Goal: Task Accomplishment & Management: Complete application form

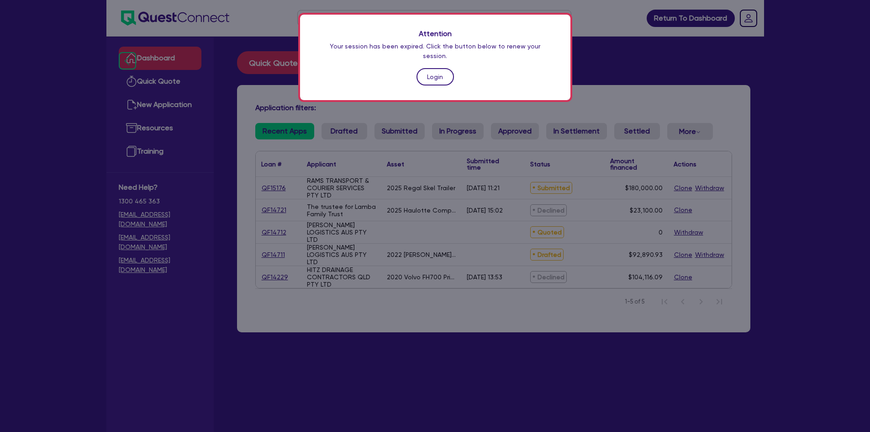
click at [439, 68] on link "Login" at bounding box center [435, 76] width 37 height 17
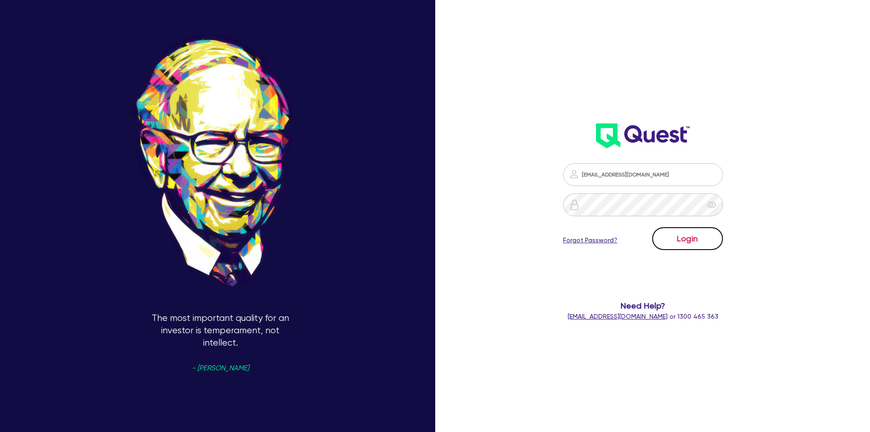
click at [702, 241] on button "Login" at bounding box center [687, 238] width 71 height 23
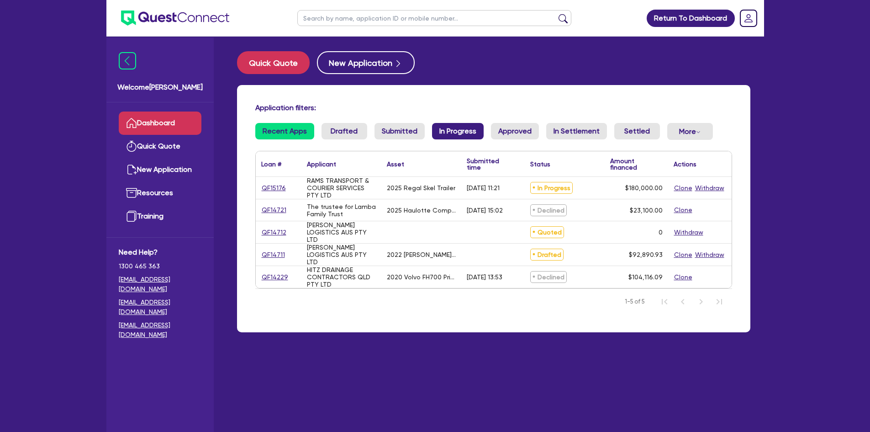
click at [460, 127] on link "In Progress" at bounding box center [458, 131] width 52 height 16
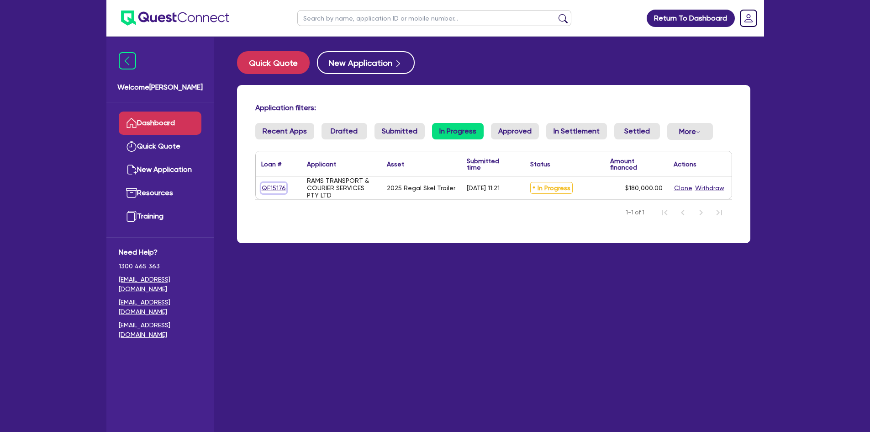
click at [267, 189] on link "QF15176" at bounding box center [273, 188] width 25 height 11
select select "PRIMARY_ASSETS"
select select "TRAILERS"
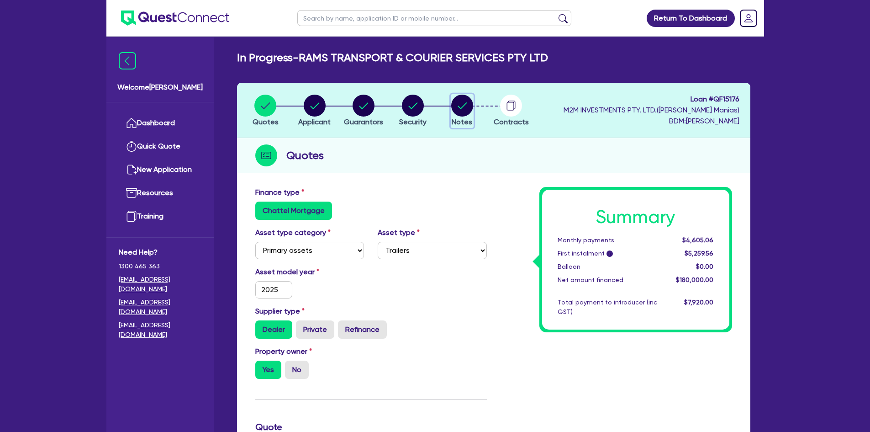
click at [464, 106] on icon "button" at bounding box center [462, 105] width 9 height 6
select select "Quest Finance - Own Book"
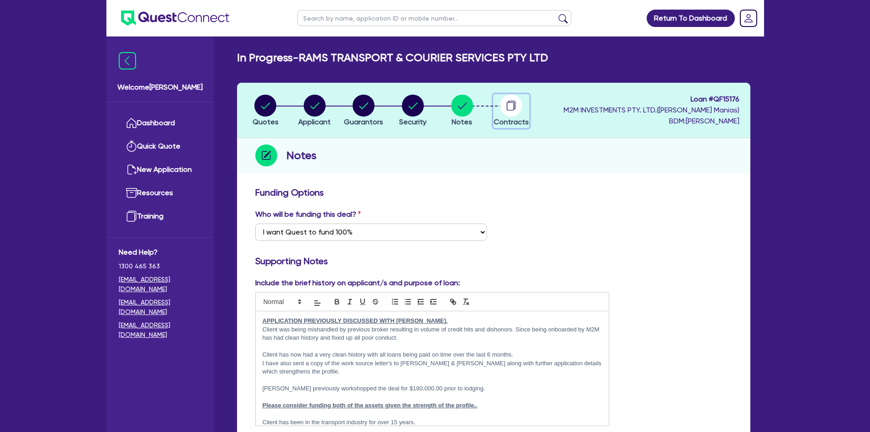
click at [509, 112] on circle "button" at bounding box center [511, 106] width 22 height 22
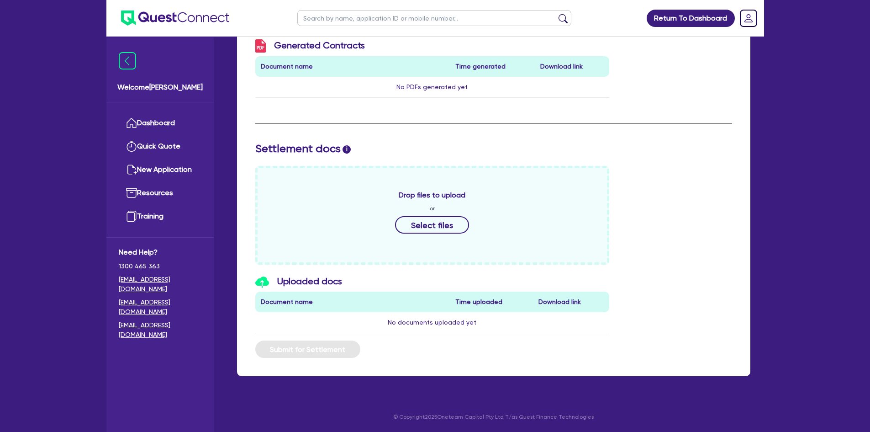
scroll to position [226, 0]
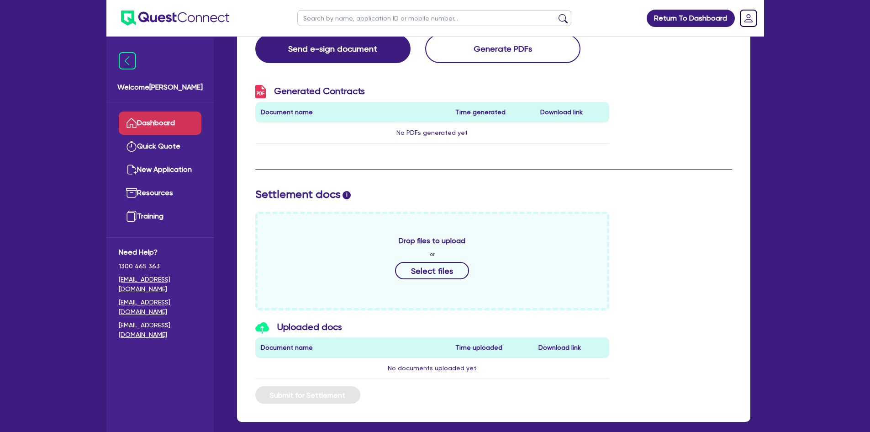
click at [159, 121] on link "Dashboard" at bounding box center [160, 122] width 83 height 23
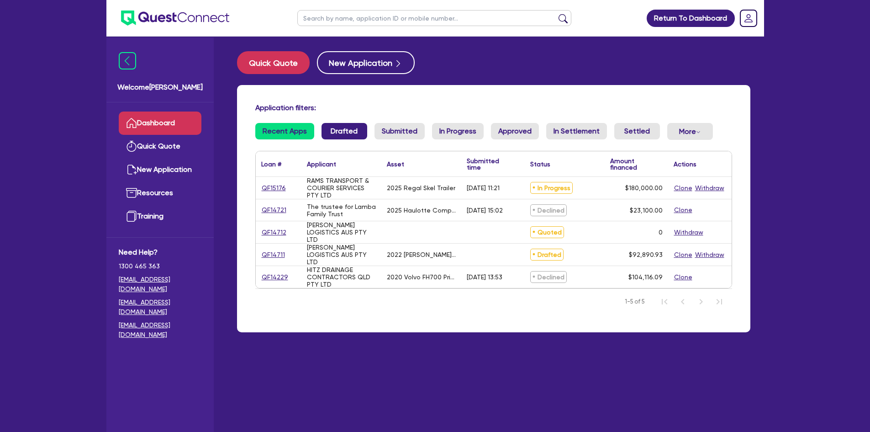
click at [359, 132] on link "Drafted" at bounding box center [345, 131] width 46 height 16
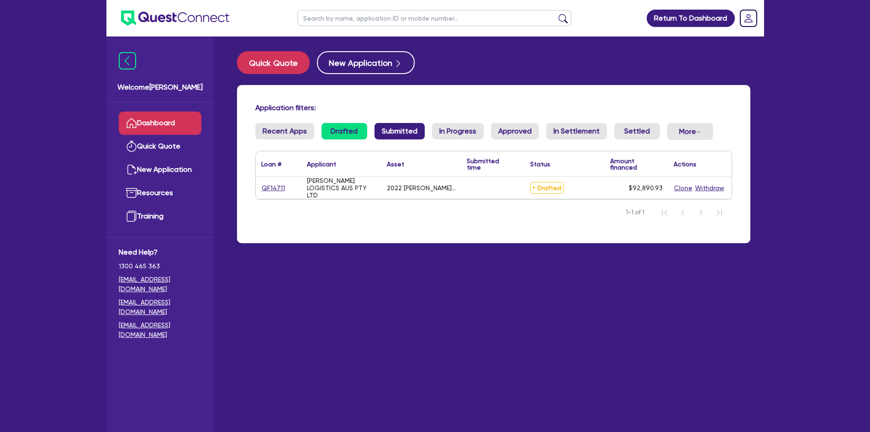
click at [391, 132] on link "Submitted" at bounding box center [400, 131] width 50 height 16
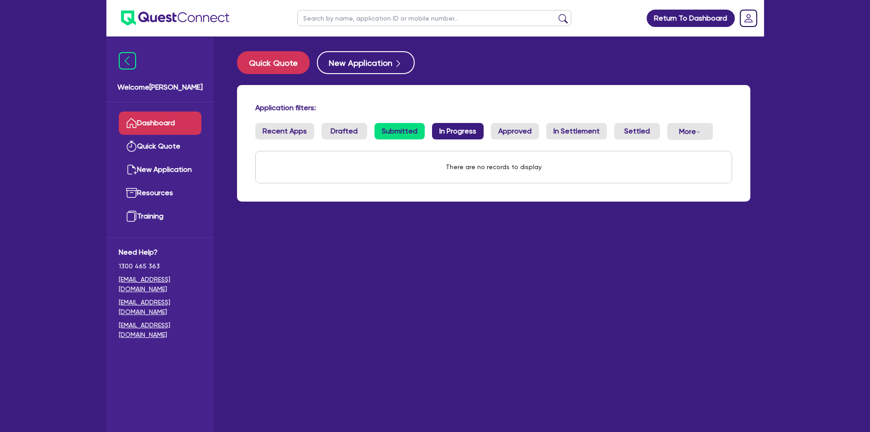
click at [451, 139] on link "In Progress" at bounding box center [458, 131] width 52 height 16
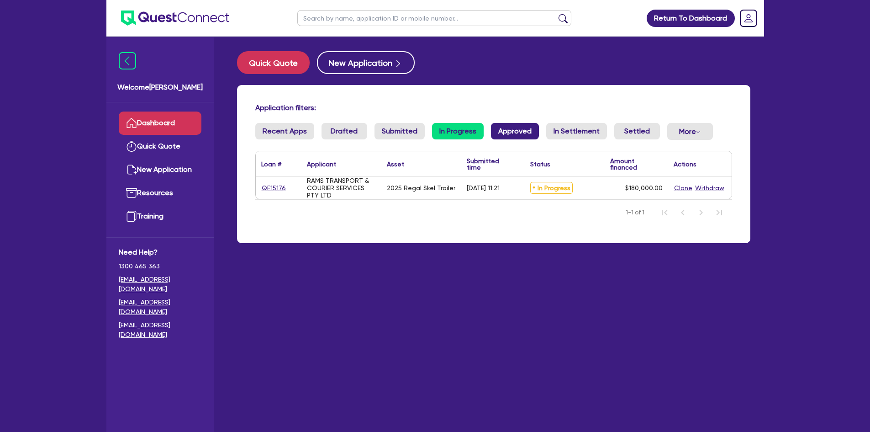
click at [508, 128] on link "Approved" at bounding box center [515, 131] width 48 height 16
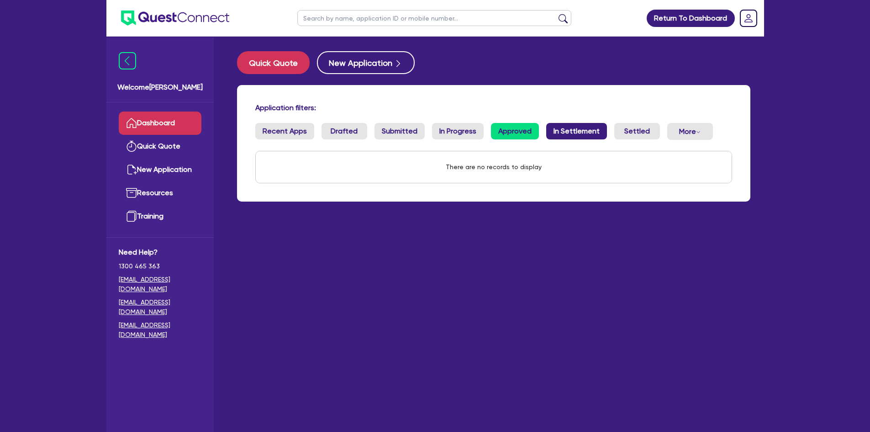
click at [558, 129] on link "In Settlement" at bounding box center [576, 131] width 61 height 16
click at [619, 132] on link "Settled" at bounding box center [637, 131] width 46 height 16
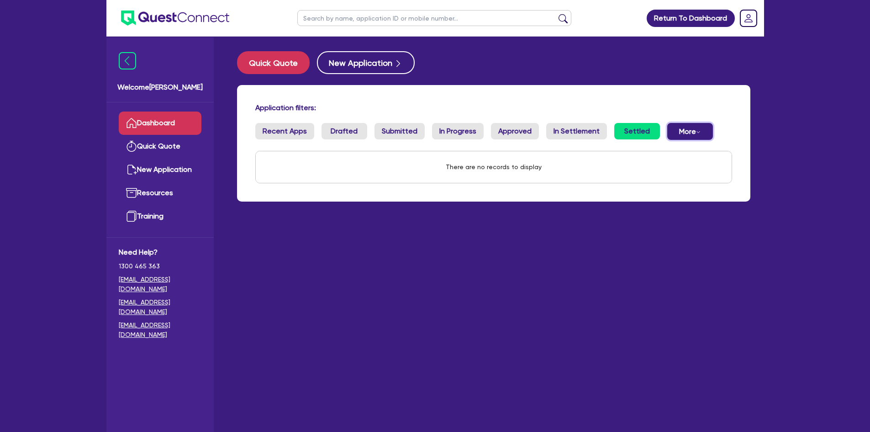
click at [696, 127] on div "Dropdown toggle" at bounding box center [698, 131] width 5 height 9
click at [287, 131] on link "Recent Apps" at bounding box center [284, 131] width 59 height 16
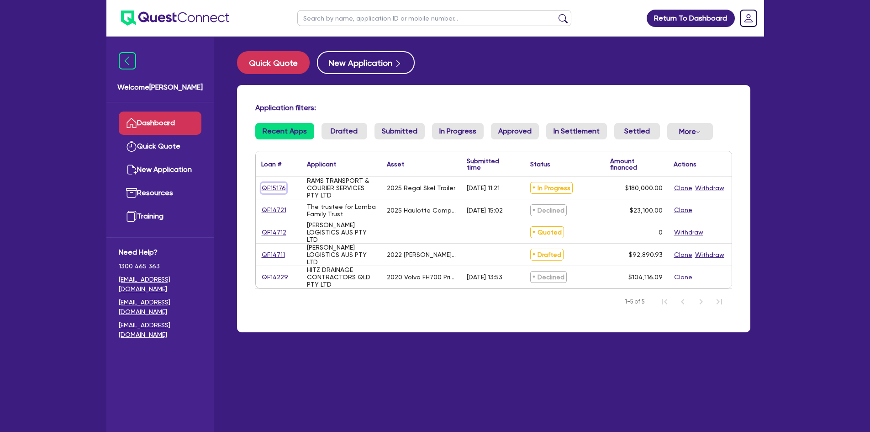
click at [274, 189] on link "QF15176" at bounding box center [273, 188] width 25 height 11
select select "PRIMARY_ASSETS"
select select "TRAILERS"
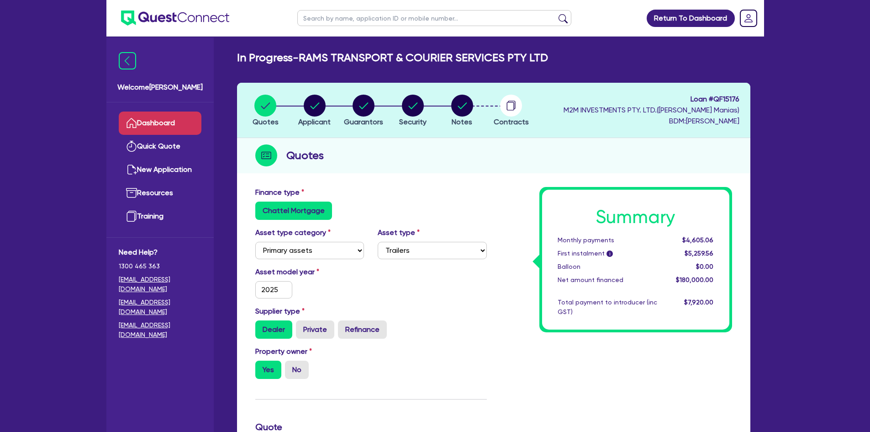
click at [169, 127] on link "Dashboard" at bounding box center [160, 122] width 83 height 23
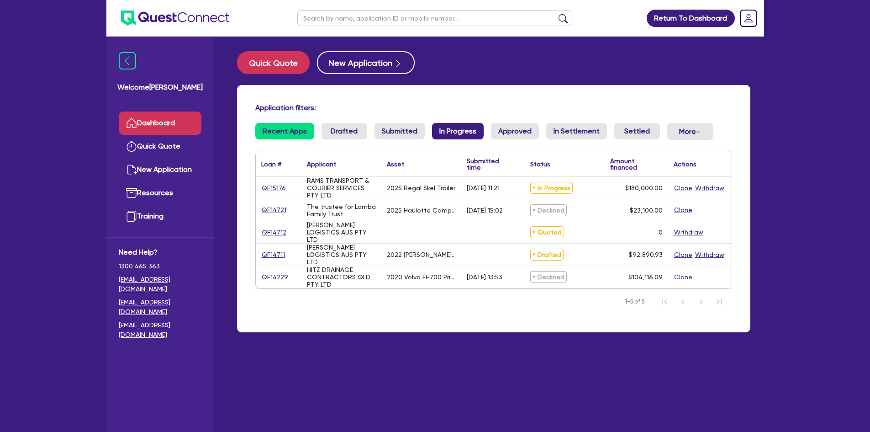
click at [461, 125] on link "In Progress" at bounding box center [458, 131] width 52 height 16
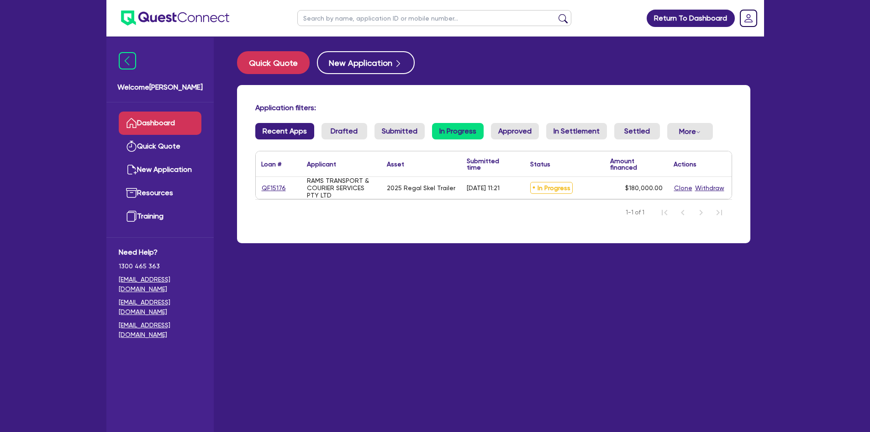
click at [280, 131] on link "Recent Apps" at bounding box center [284, 131] width 59 height 16
